Goal: Transaction & Acquisition: Purchase product/service

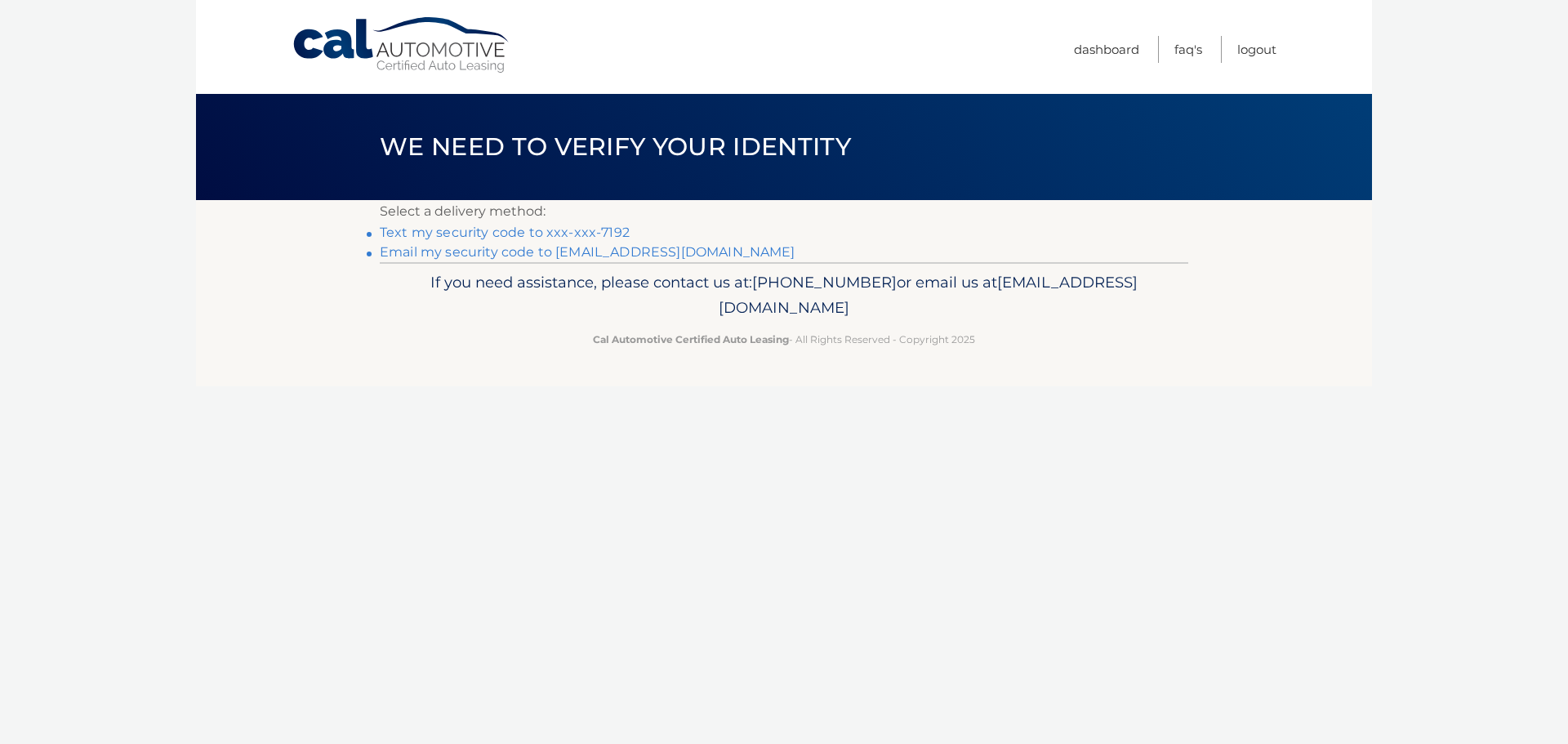
click at [541, 236] on link "Text my security code to xxx-xxx-7192" at bounding box center [504, 232] width 250 height 15
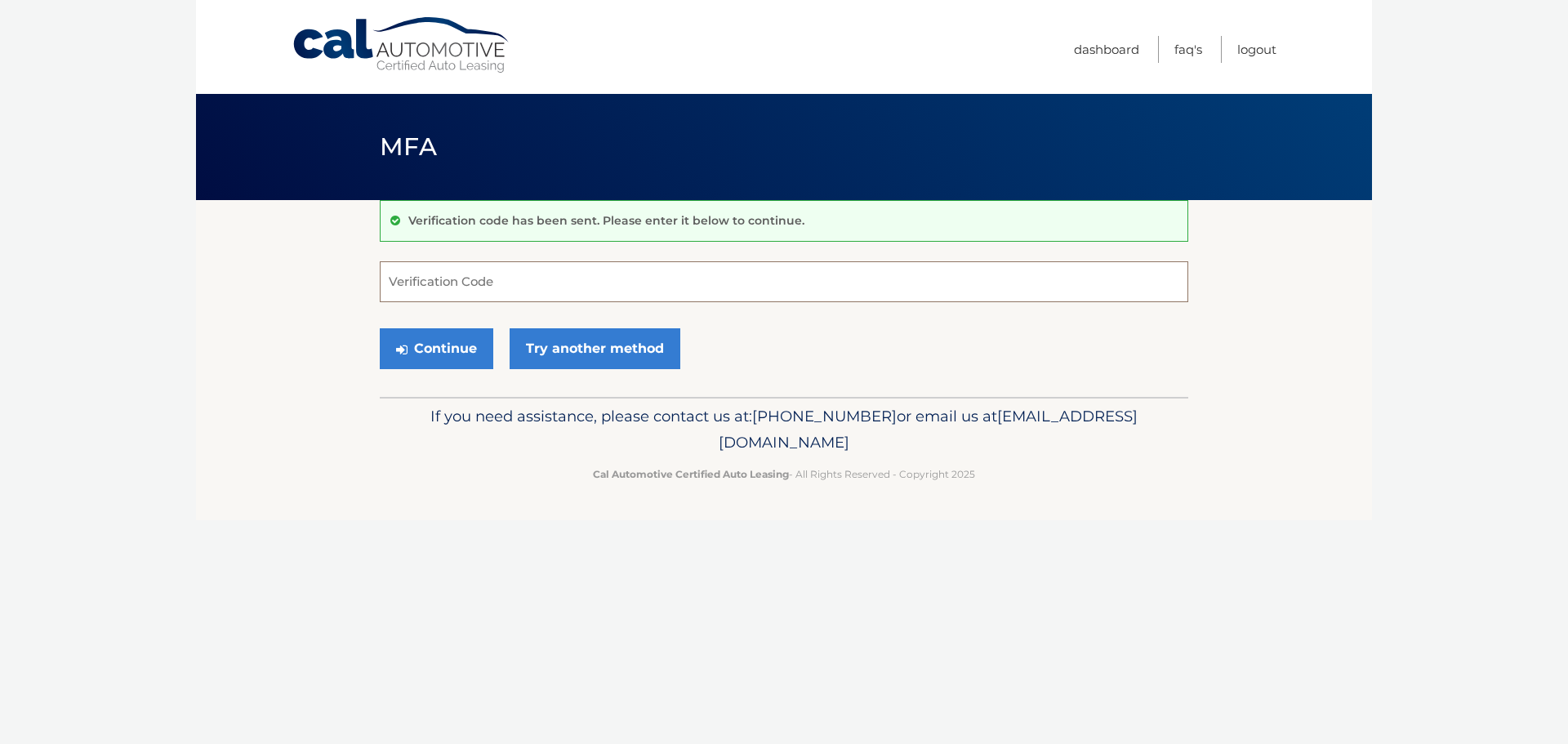
click at [493, 285] on input "Verification Code" at bounding box center [784, 282] width 808 height 41
type input "019178"
click at [443, 350] on button "Continue" at bounding box center [437, 349] width 113 height 41
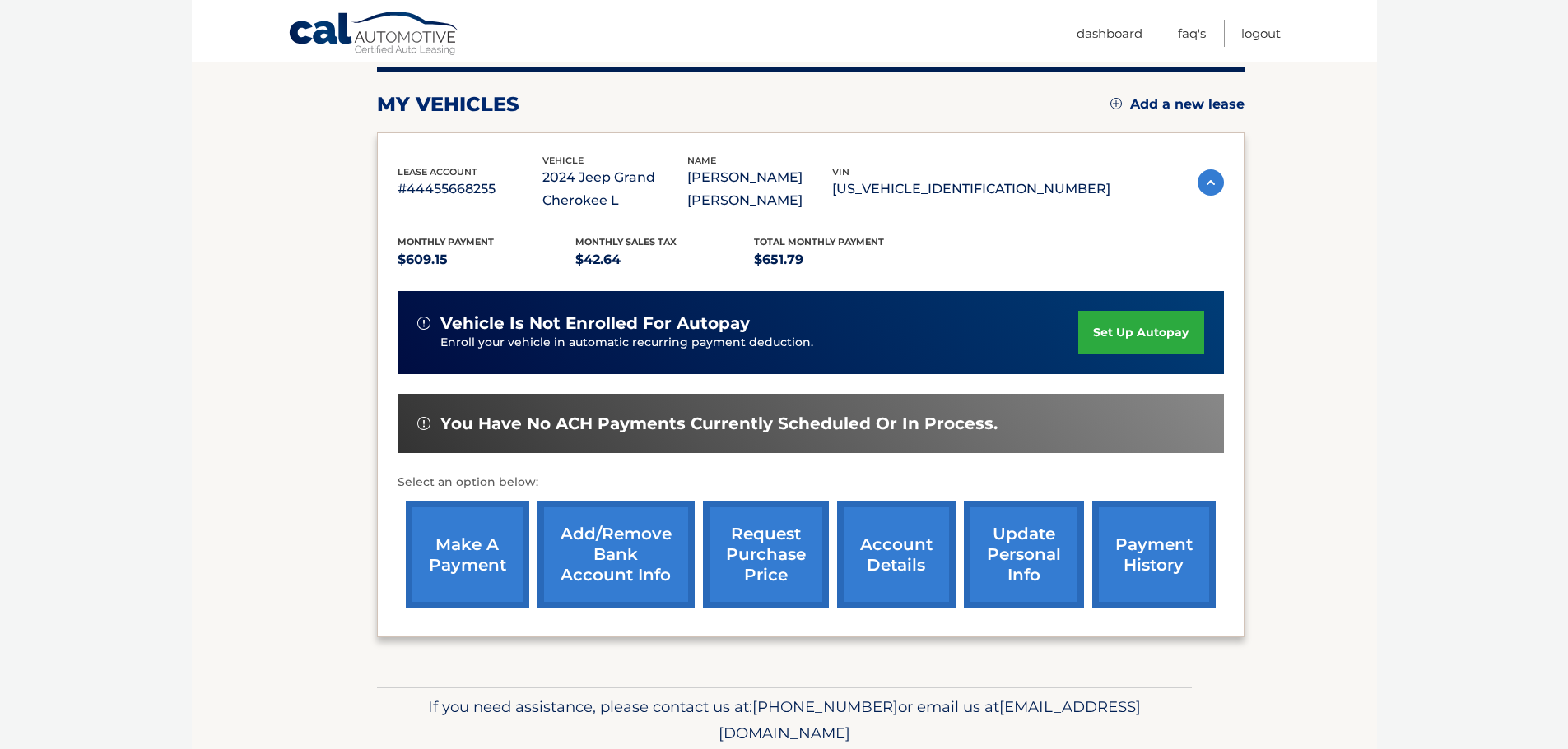
scroll to position [247, 0]
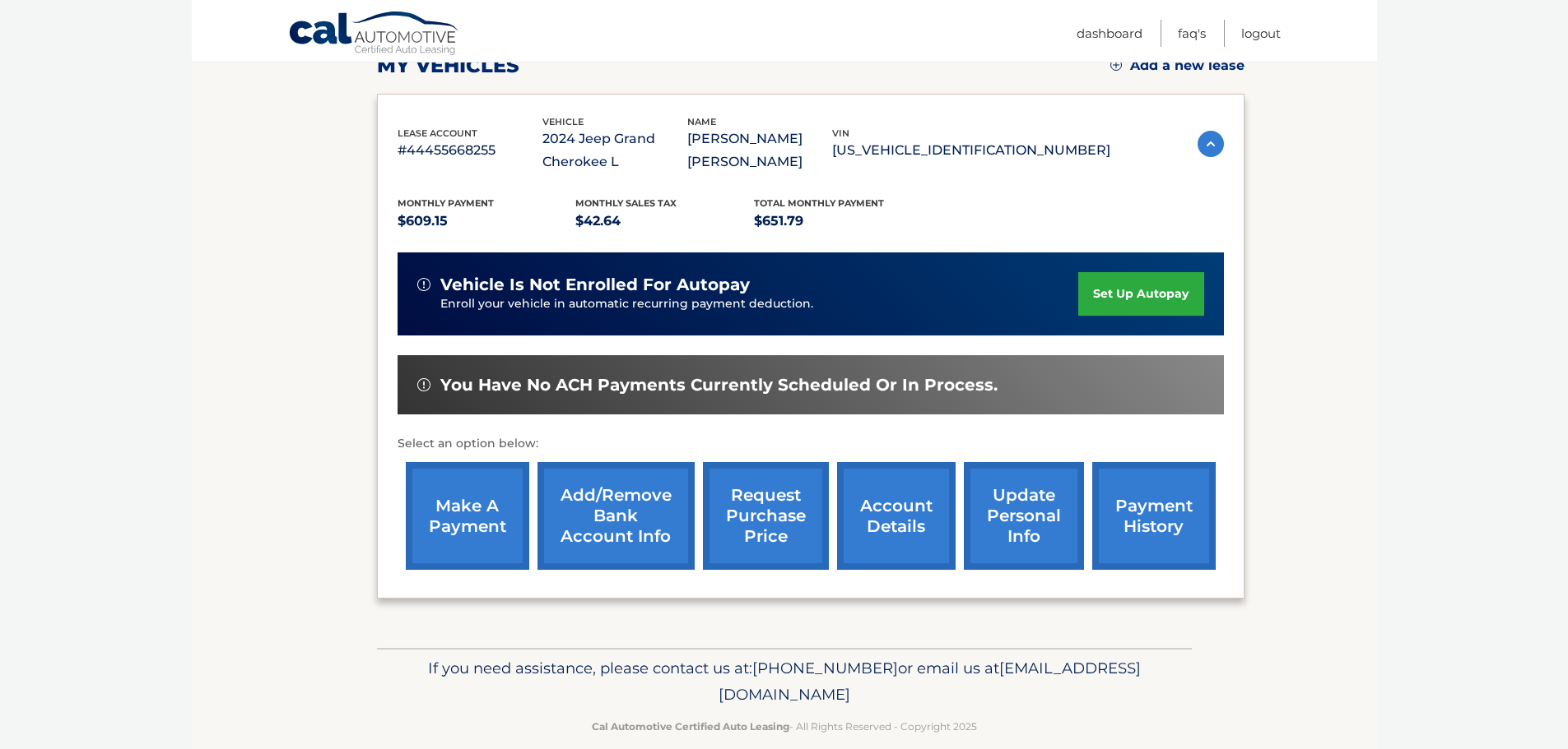
click at [452, 498] on link "make a payment" at bounding box center [467, 516] width 124 height 107
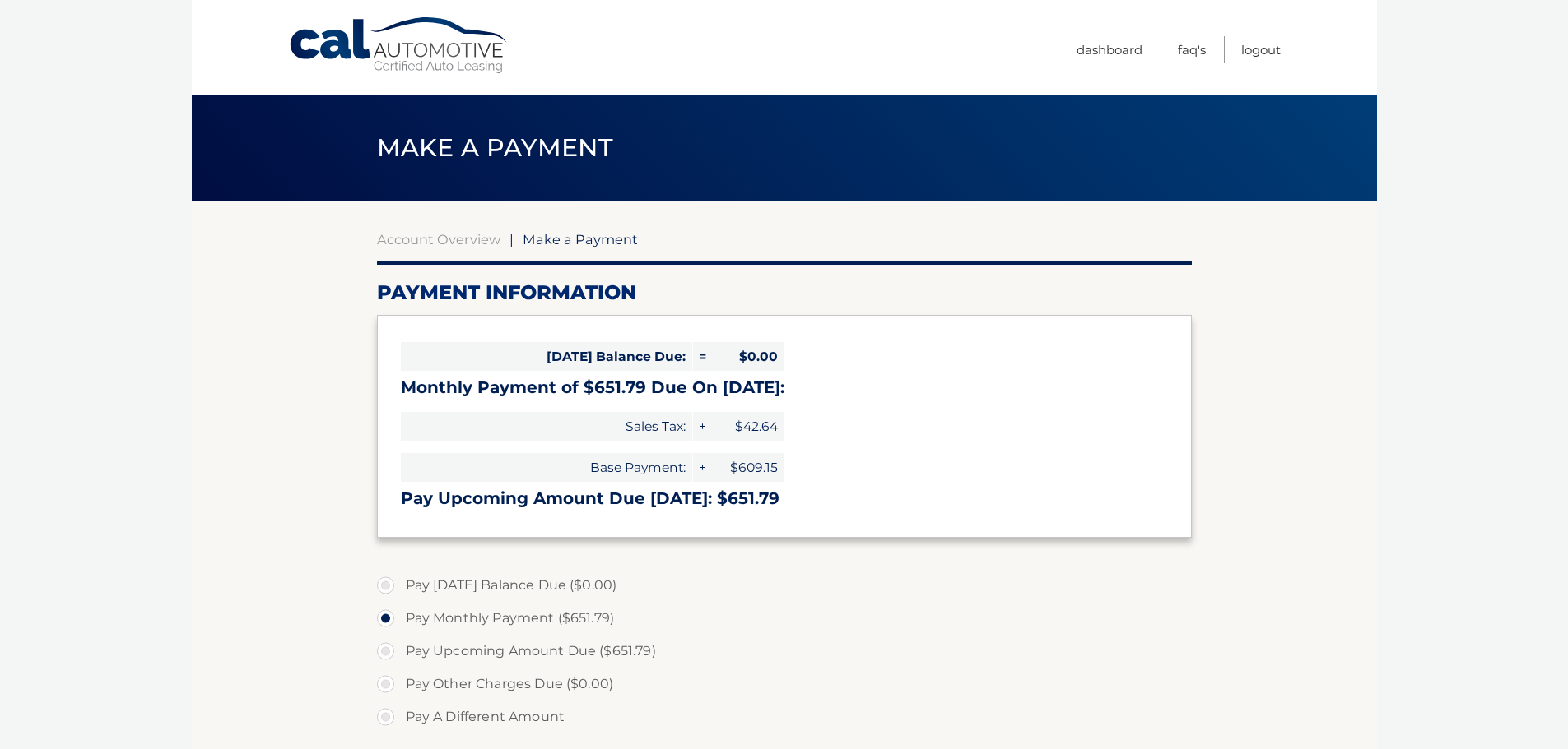
select select "NDdmMzUwMDAtMDBjZS00M2Y2LWI3ZDgtN2U2Njc3MzZlY2Vk"
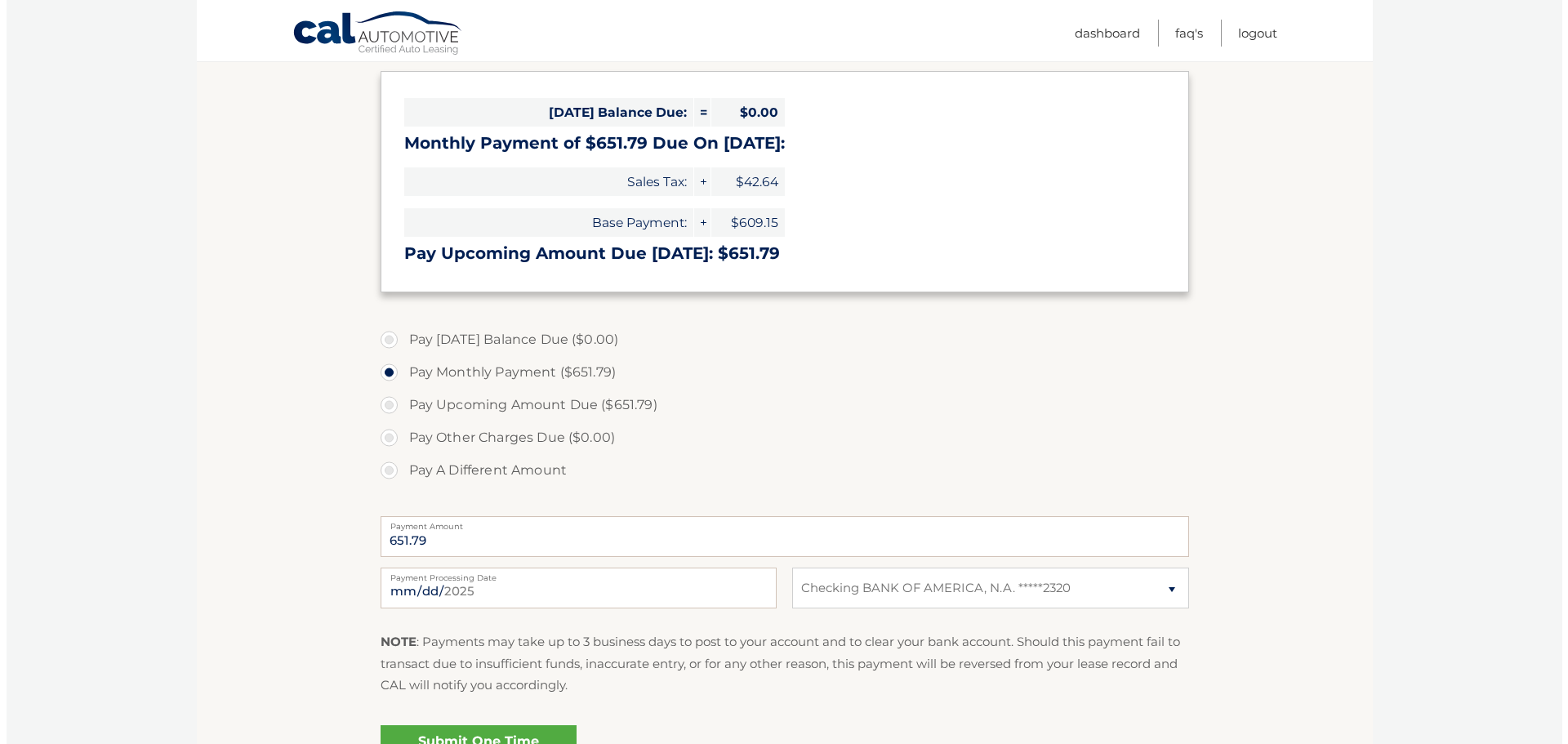
scroll to position [409, 0]
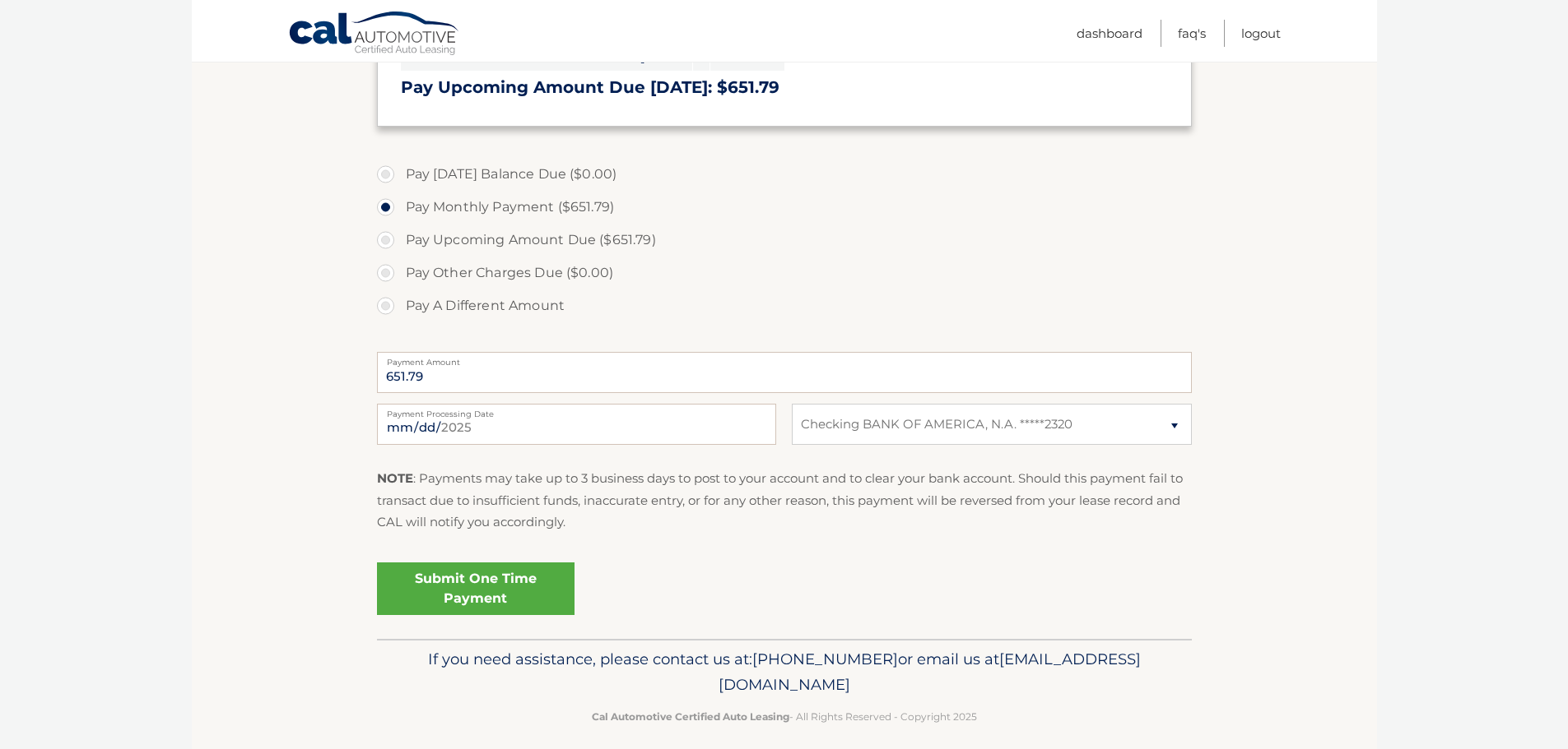
click at [500, 585] on link "Submit One Time Payment" at bounding box center [476, 589] width 198 height 53
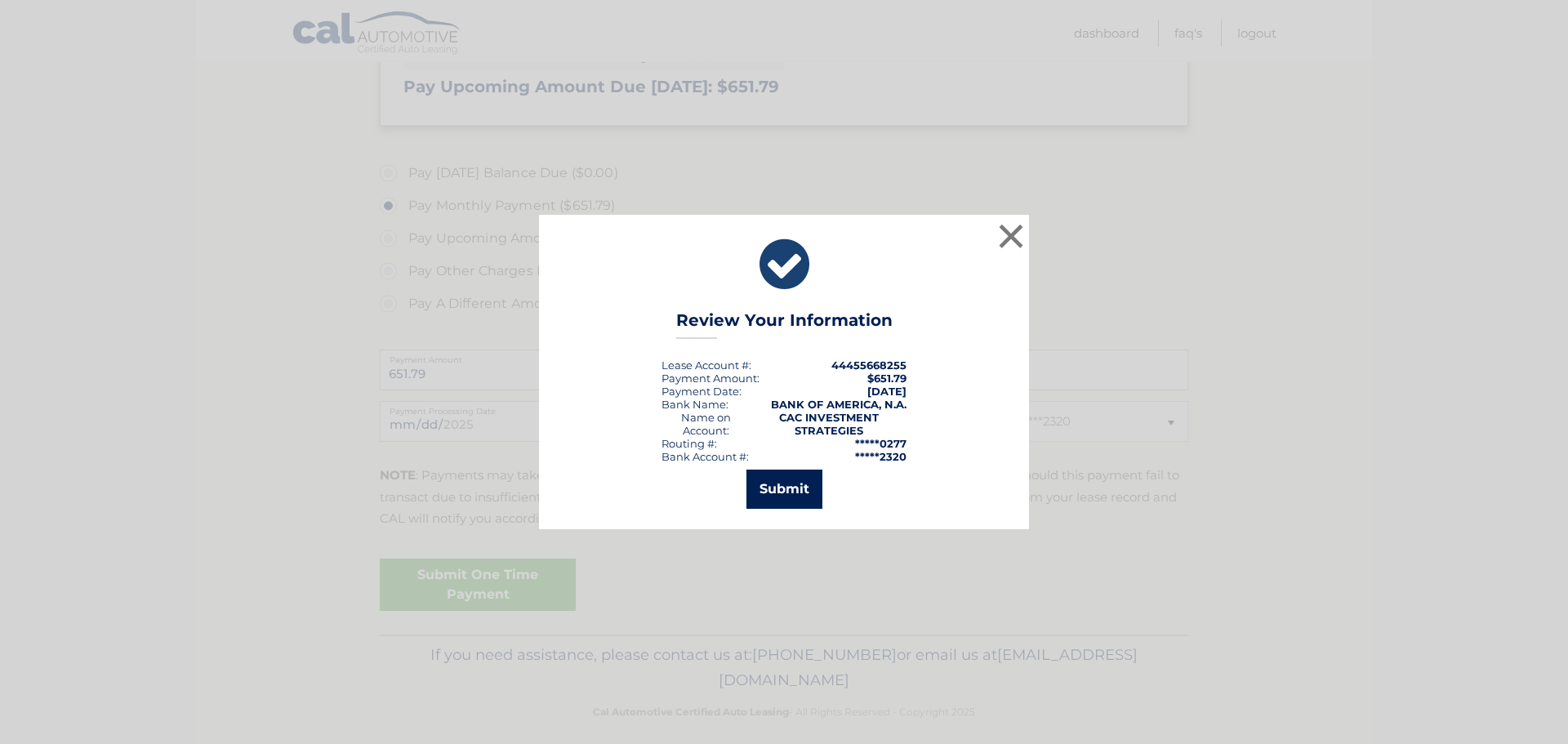
click at [785, 482] on button "Submit" at bounding box center [784, 489] width 76 height 39
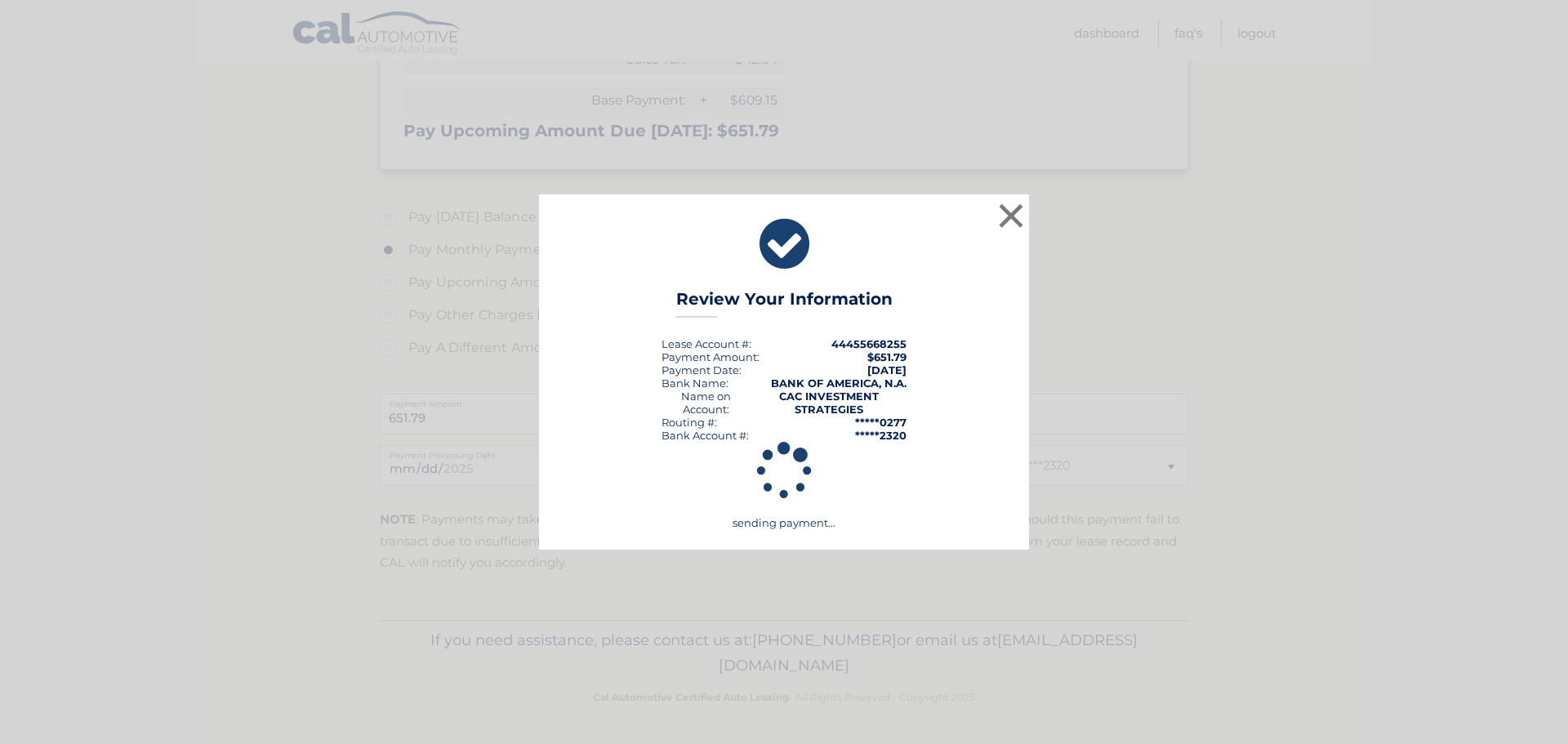
scroll to position [364, 0]
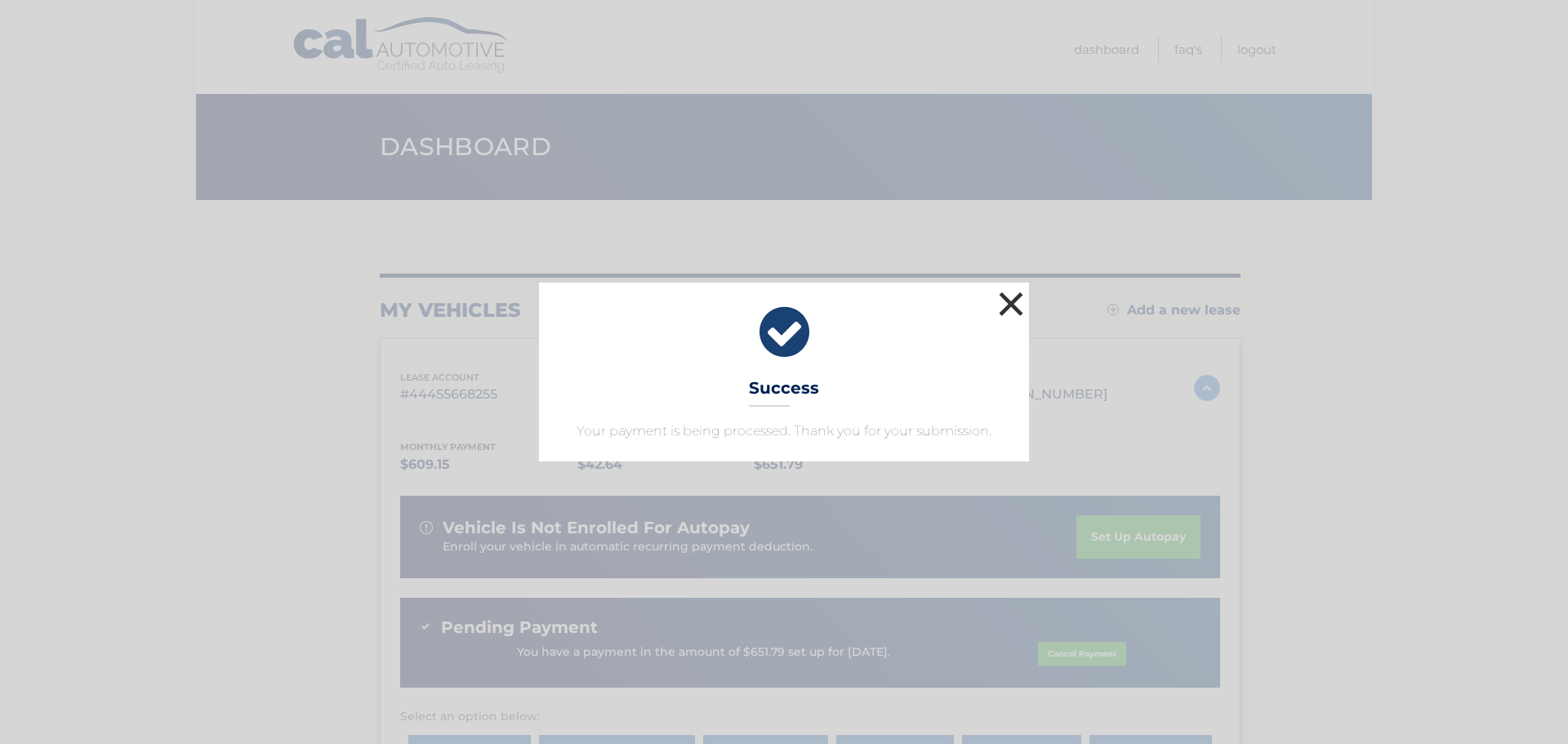
click at [1001, 306] on button "×" at bounding box center [1010, 304] width 33 height 33
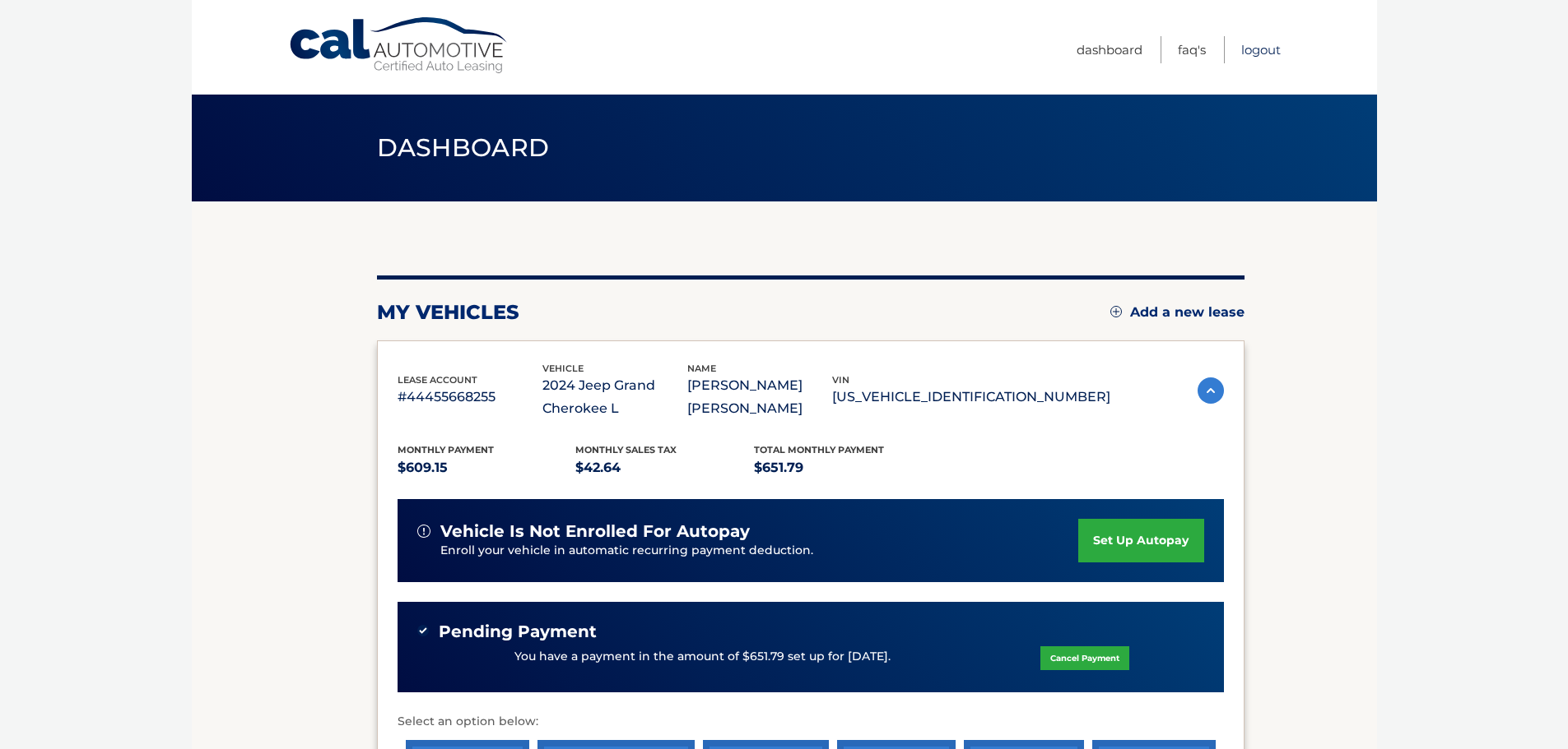
click at [1272, 49] on link "Logout" at bounding box center [1260, 49] width 39 height 27
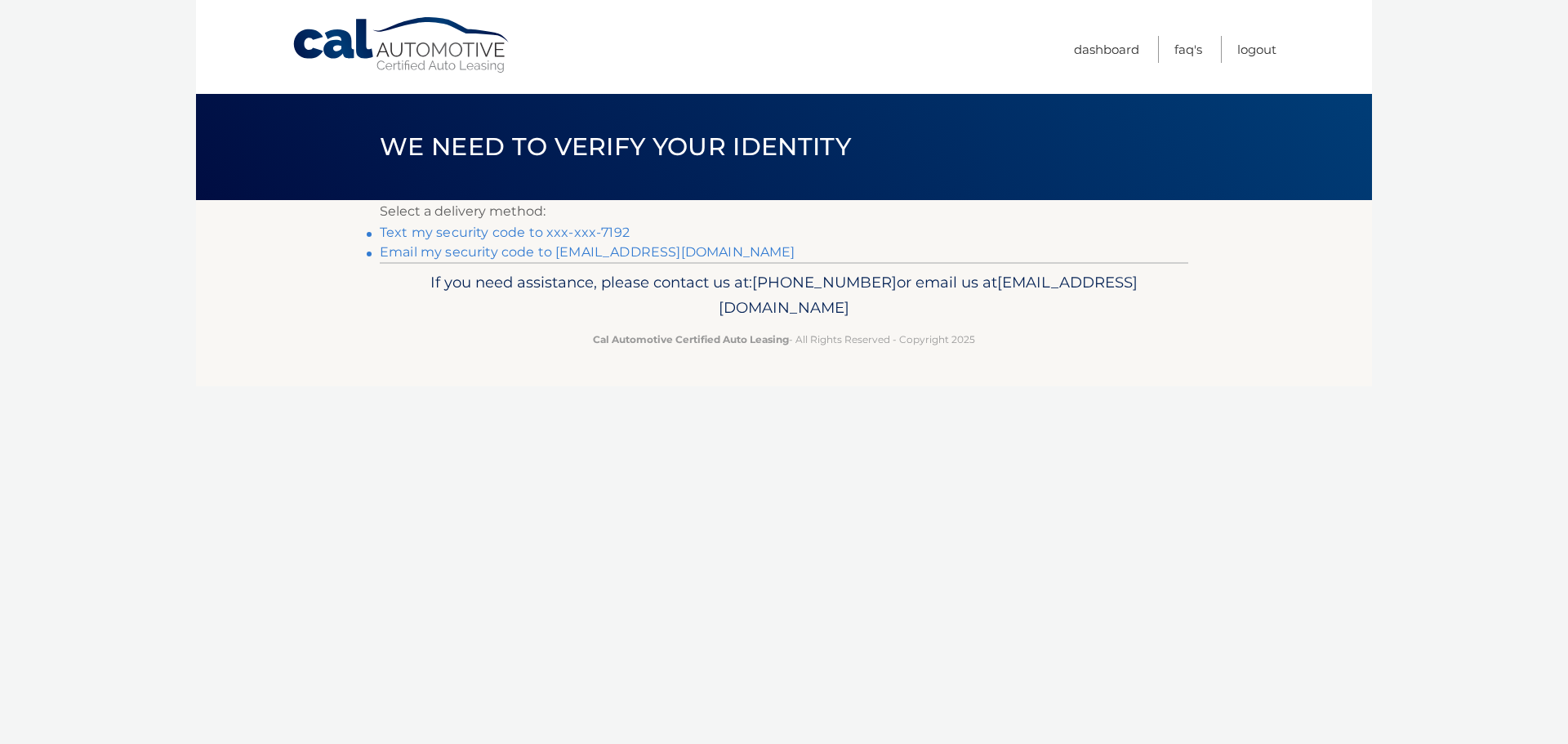
click at [607, 232] on link "Text my security code to xxx-xxx-7192" at bounding box center [504, 232] width 250 height 15
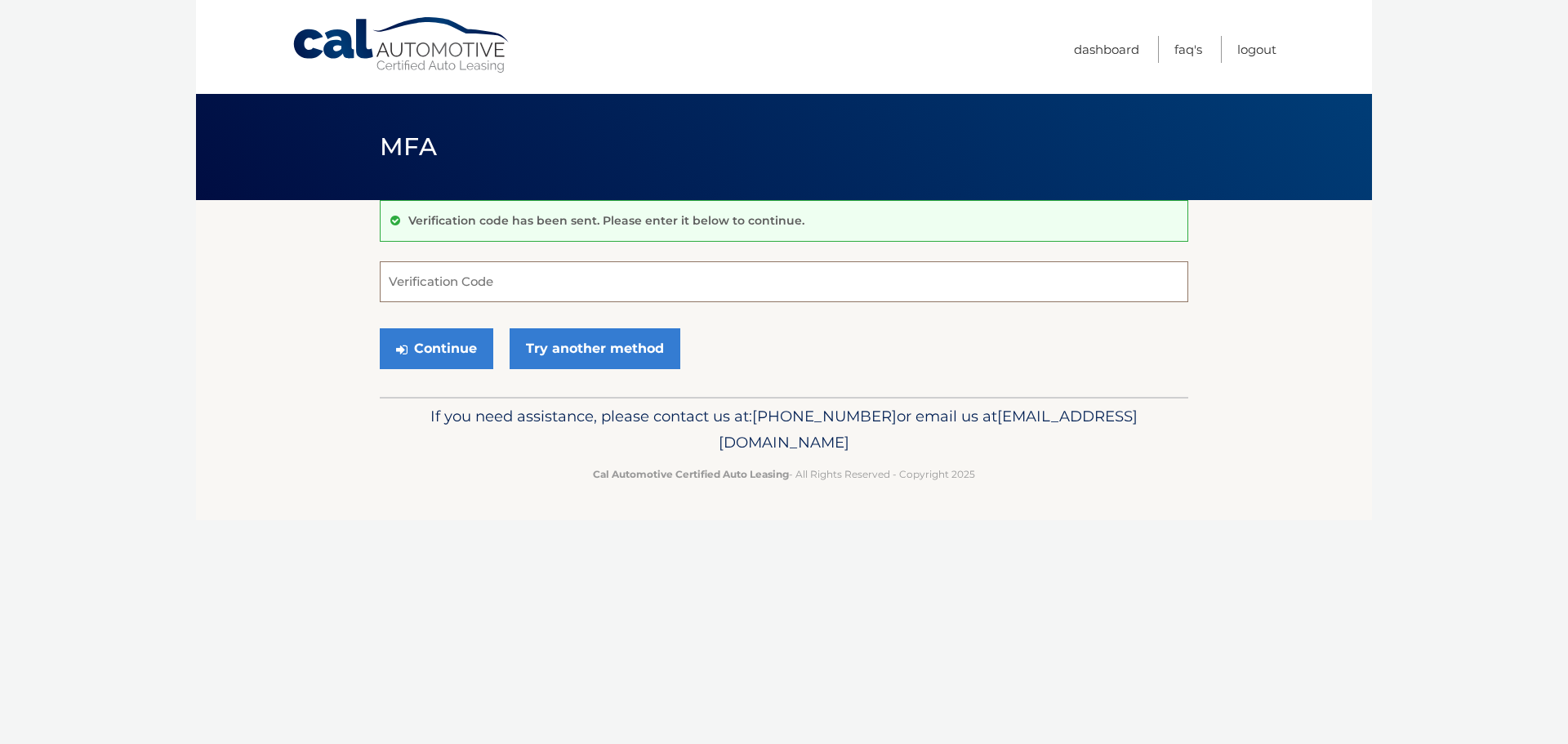
click at [546, 289] on input "Verification Code" at bounding box center [784, 282] width 808 height 41
type input "462865"
click at [459, 344] on button "Continue" at bounding box center [437, 349] width 113 height 41
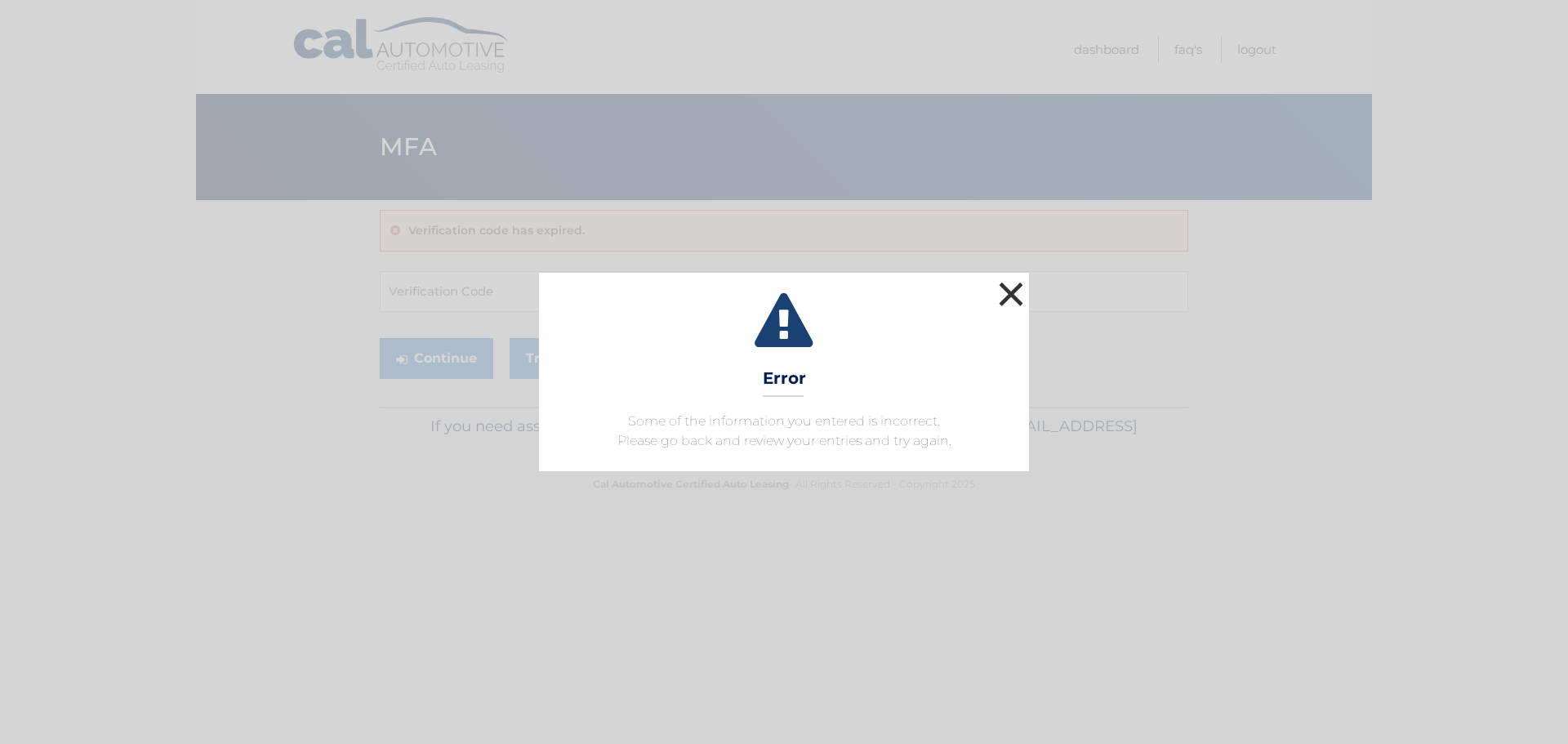
click at [1013, 298] on button "×" at bounding box center [1010, 294] width 33 height 33
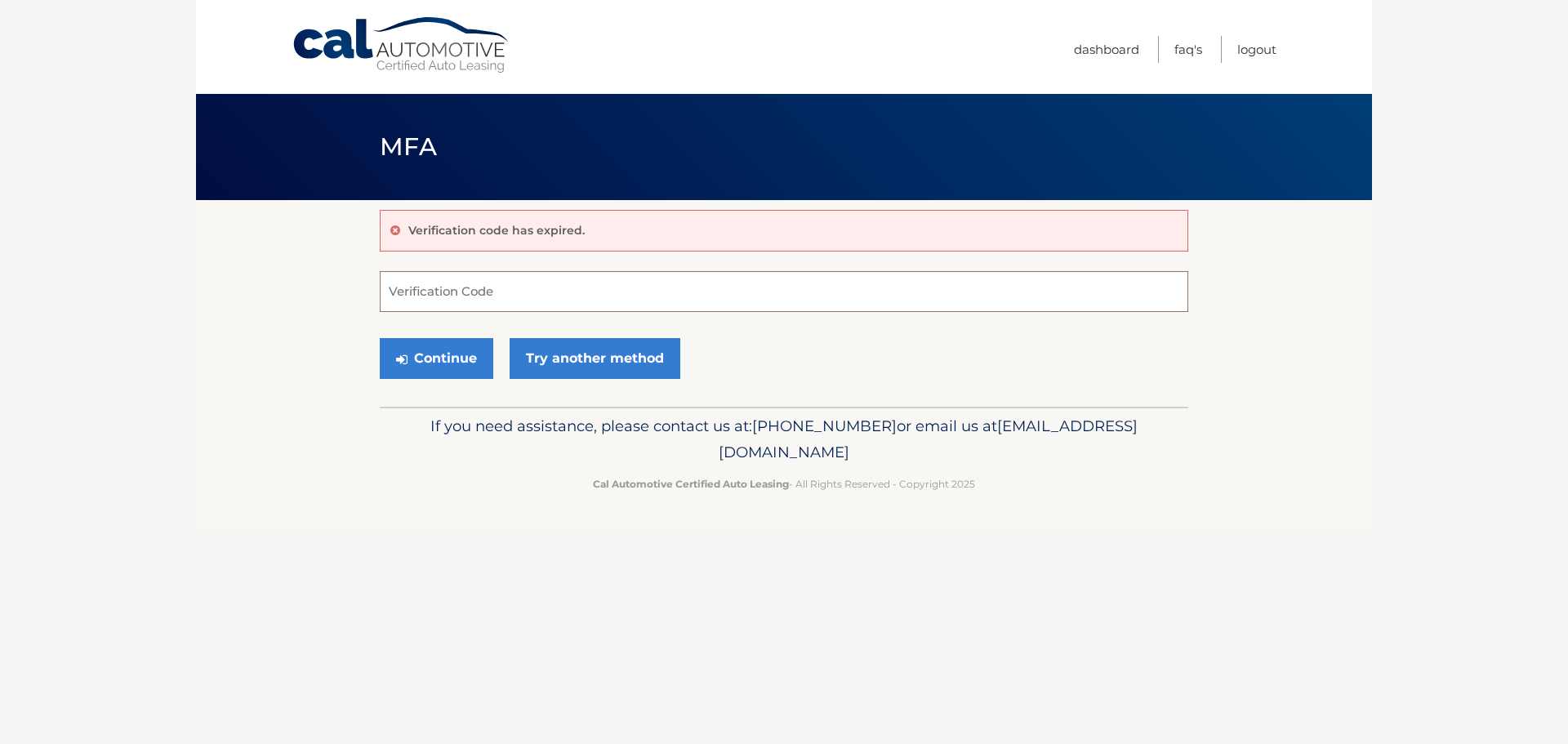
click at [667, 296] on input "Verification Code" at bounding box center [784, 291] width 808 height 41
type input "462865"
click at [404, 371] on button "Continue" at bounding box center [437, 359] width 113 height 41
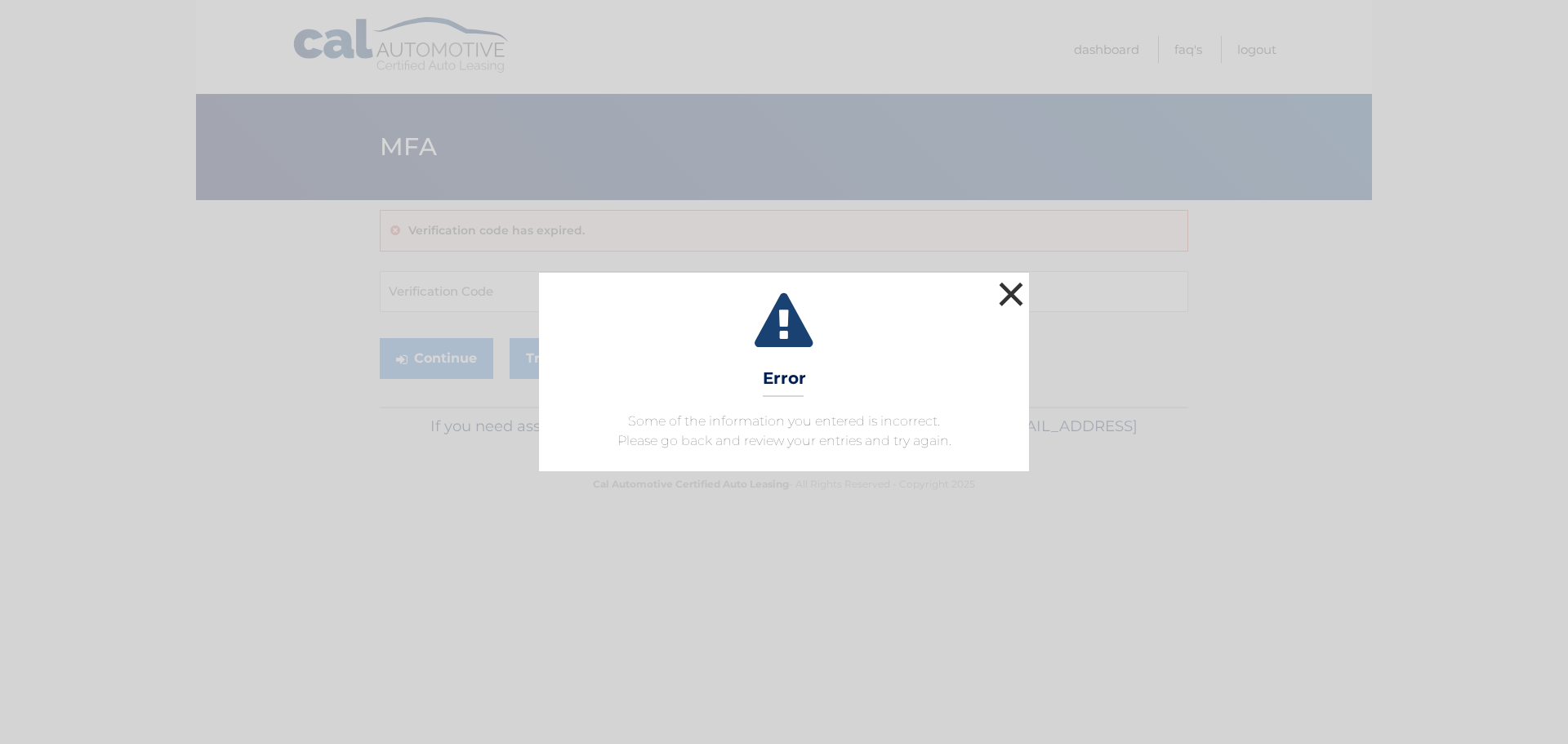
click at [1015, 295] on button "×" at bounding box center [1010, 294] width 33 height 33
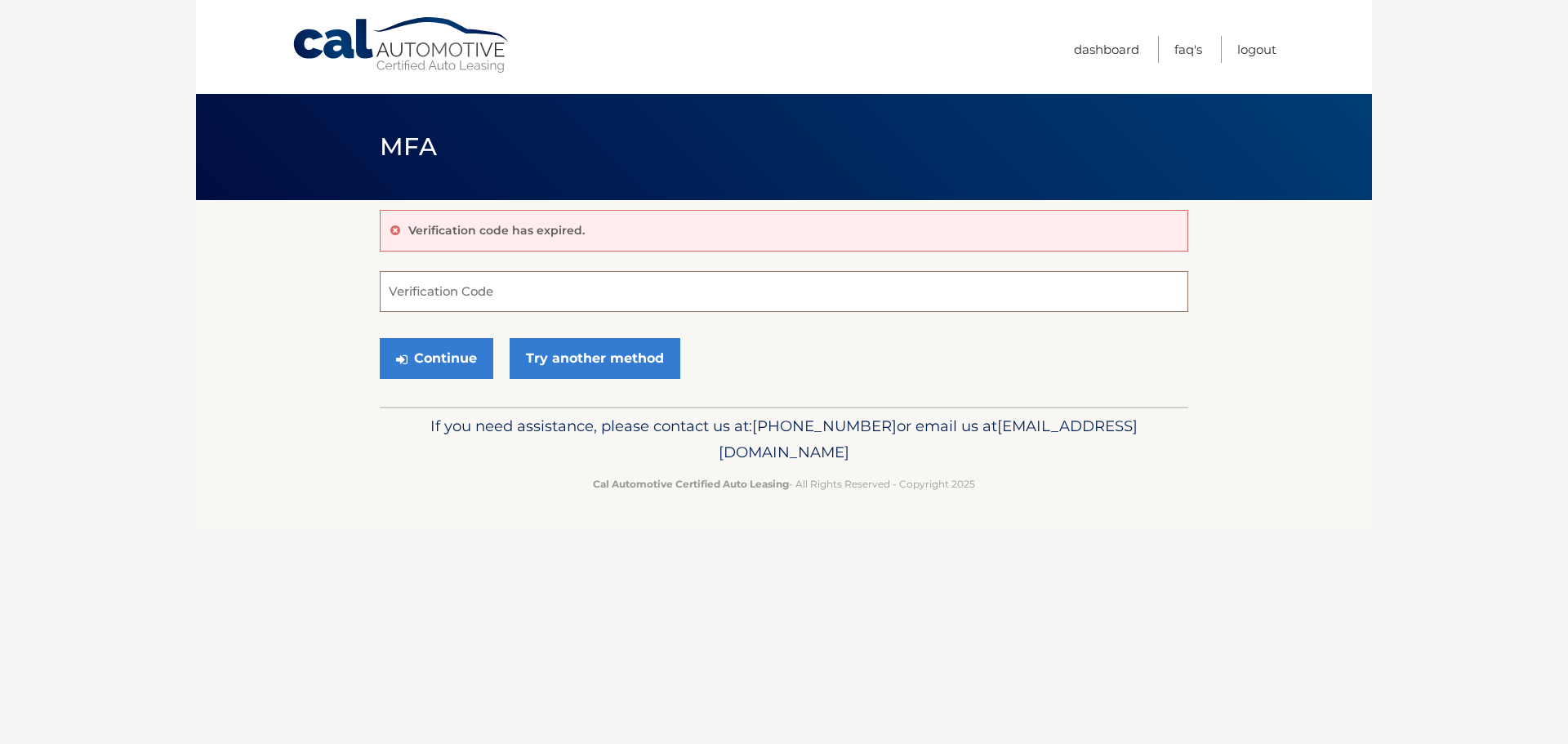
click at [476, 304] on input "Verification Code" at bounding box center [784, 291] width 808 height 41
click at [635, 372] on link "Try another method" at bounding box center [595, 359] width 171 height 41
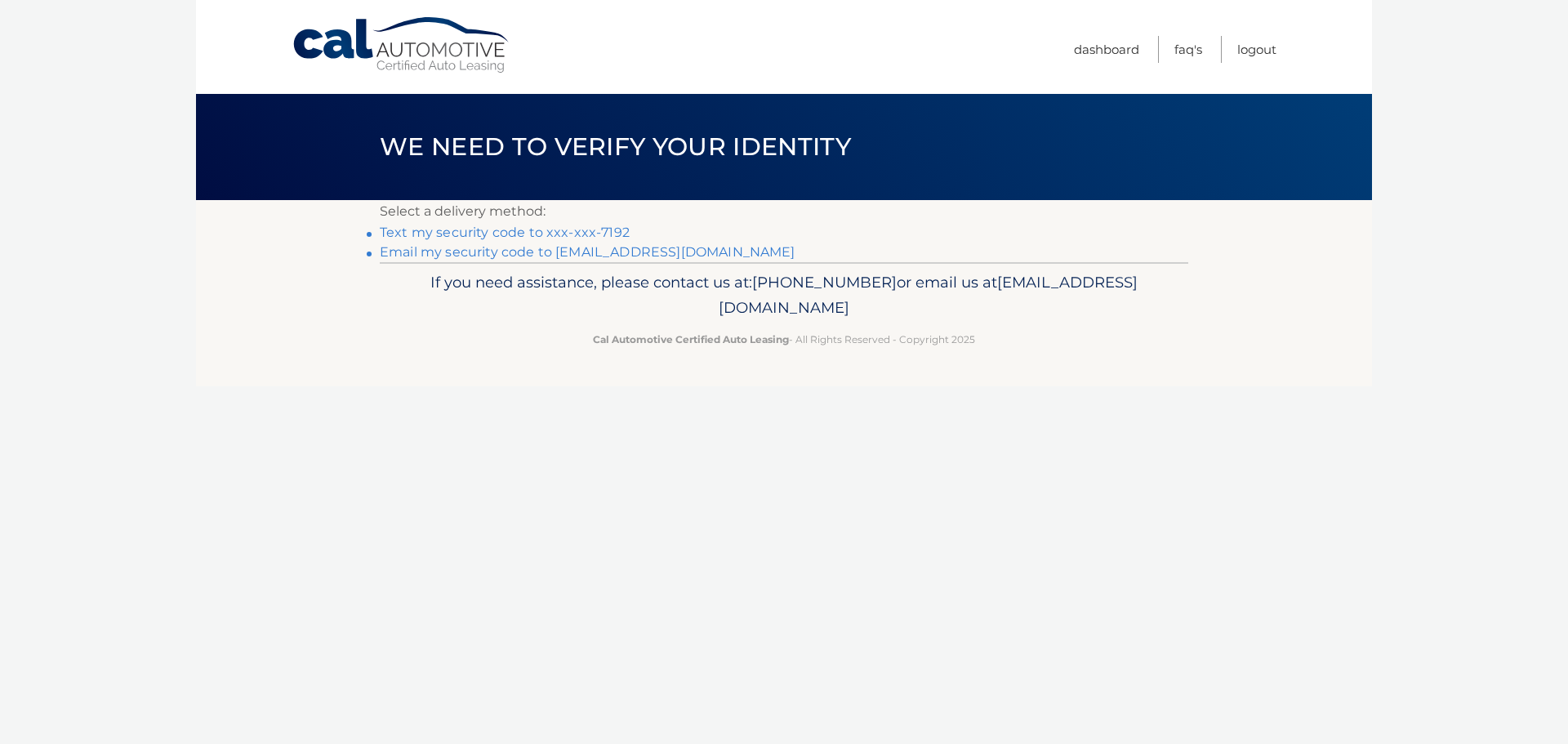
click at [578, 232] on link "Text my security code to xxx-xxx-7192" at bounding box center [504, 232] width 250 height 15
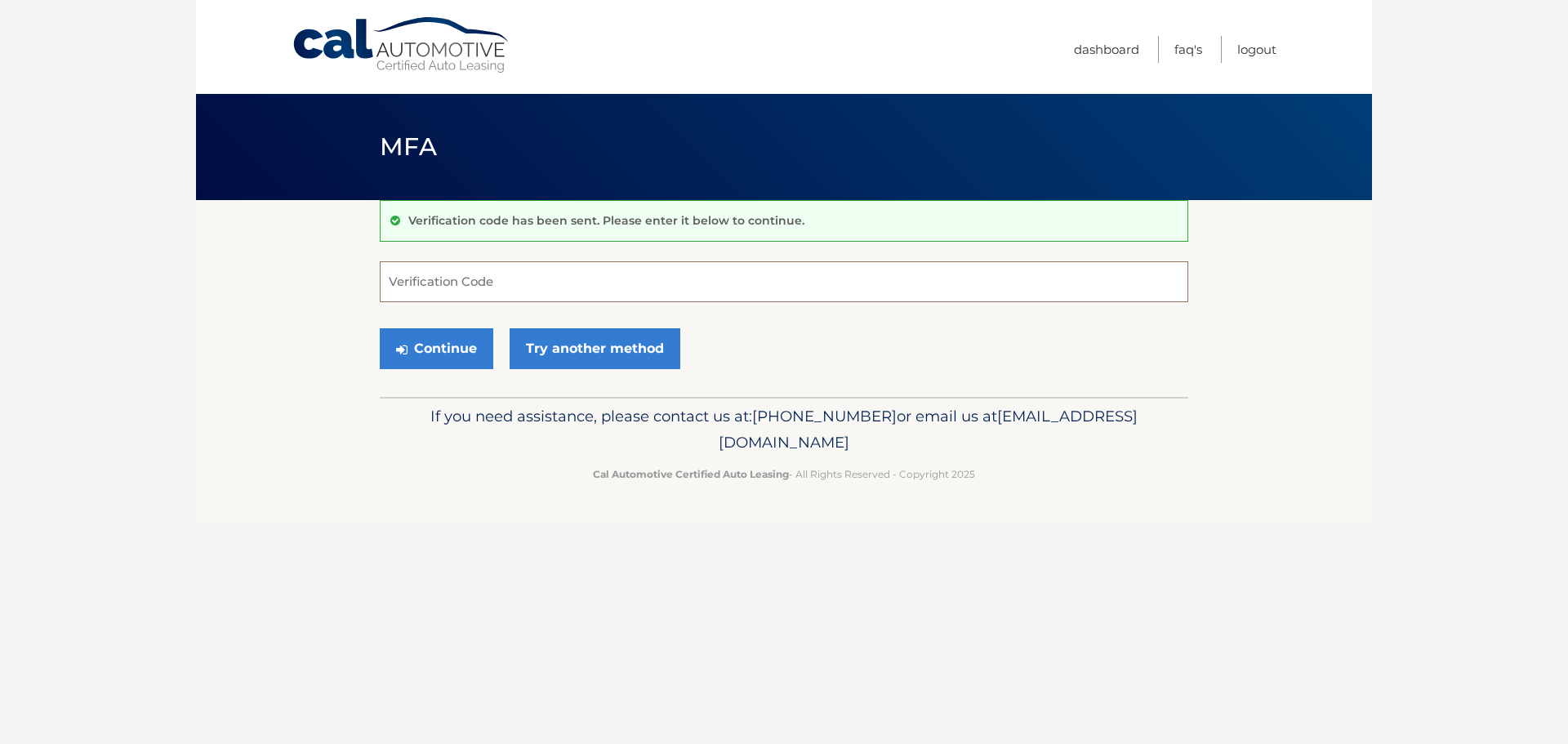
click at [491, 284] on input "Verification Code" at bounding box center [784, 282] width 808 height 41
type input "571934"
click at [463, 357] on button "Continue" at bounding box center [437, 349] width 113 height 41
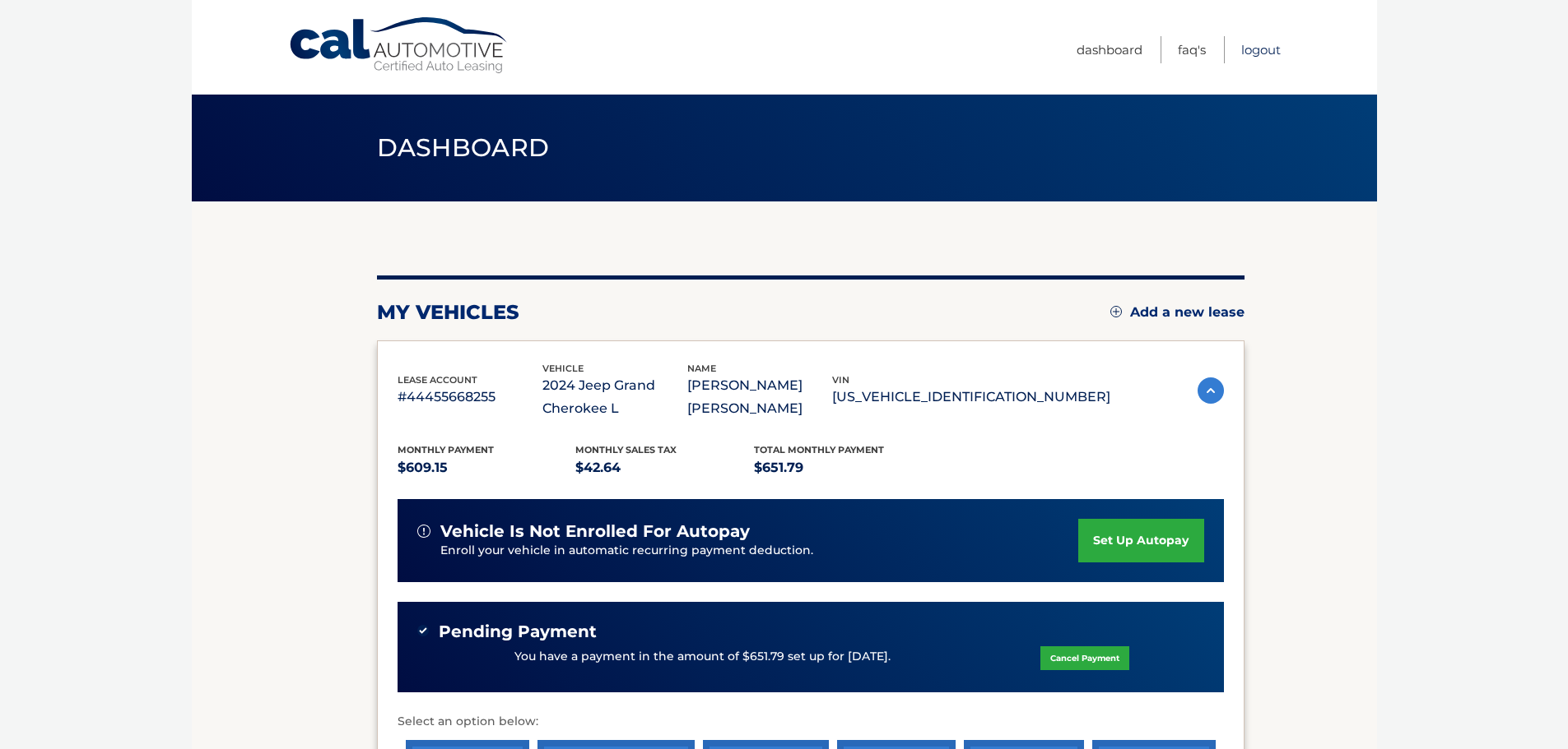
click at [1242, 56] on link "Logout" at bounding box center [1260, 49] width 39 height 27
